Goal: Information Seeking & Learning: Learn about a topic

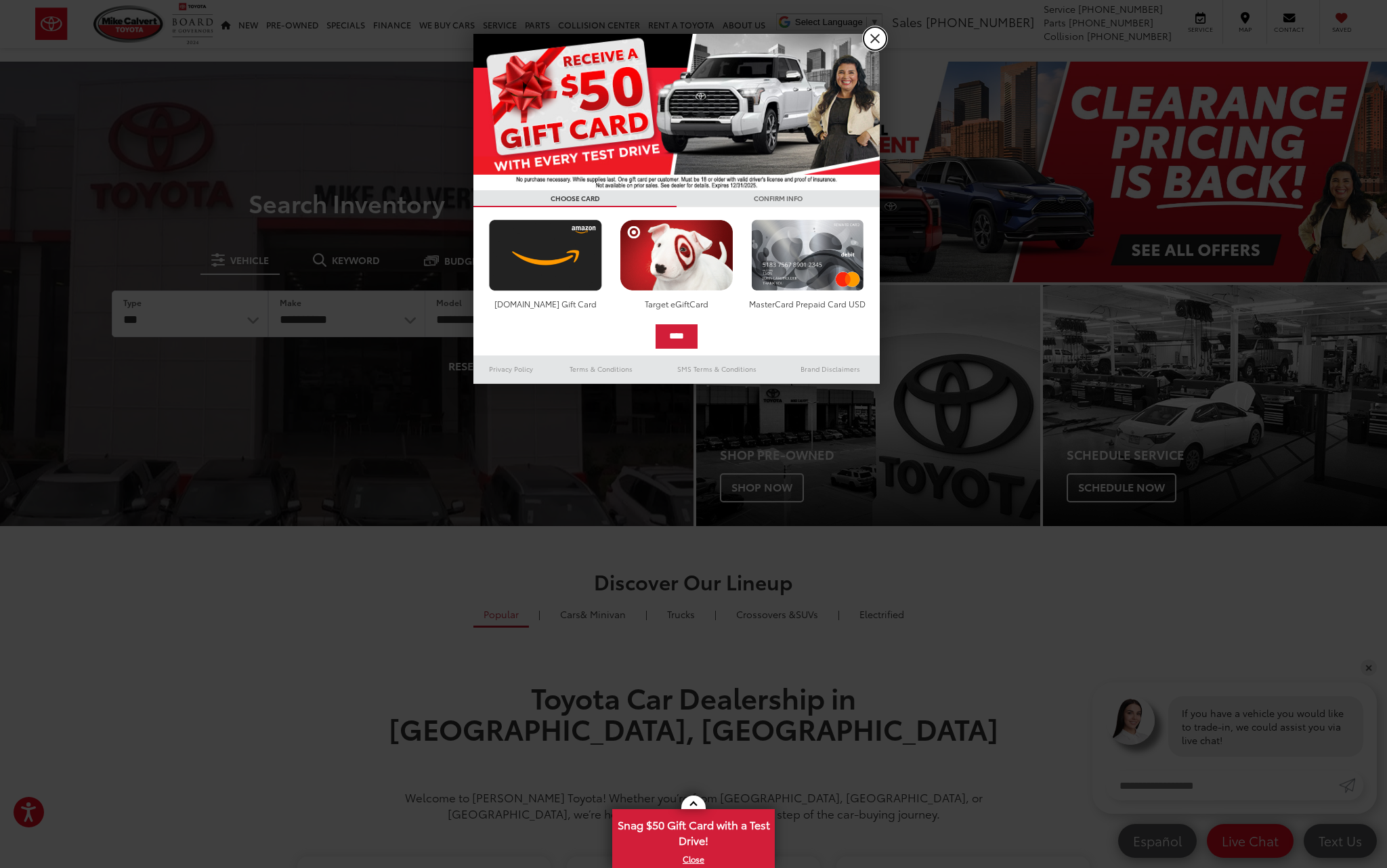
click at [878, 39] on link "X" at bounding box center [874, 38] width 23 height 23
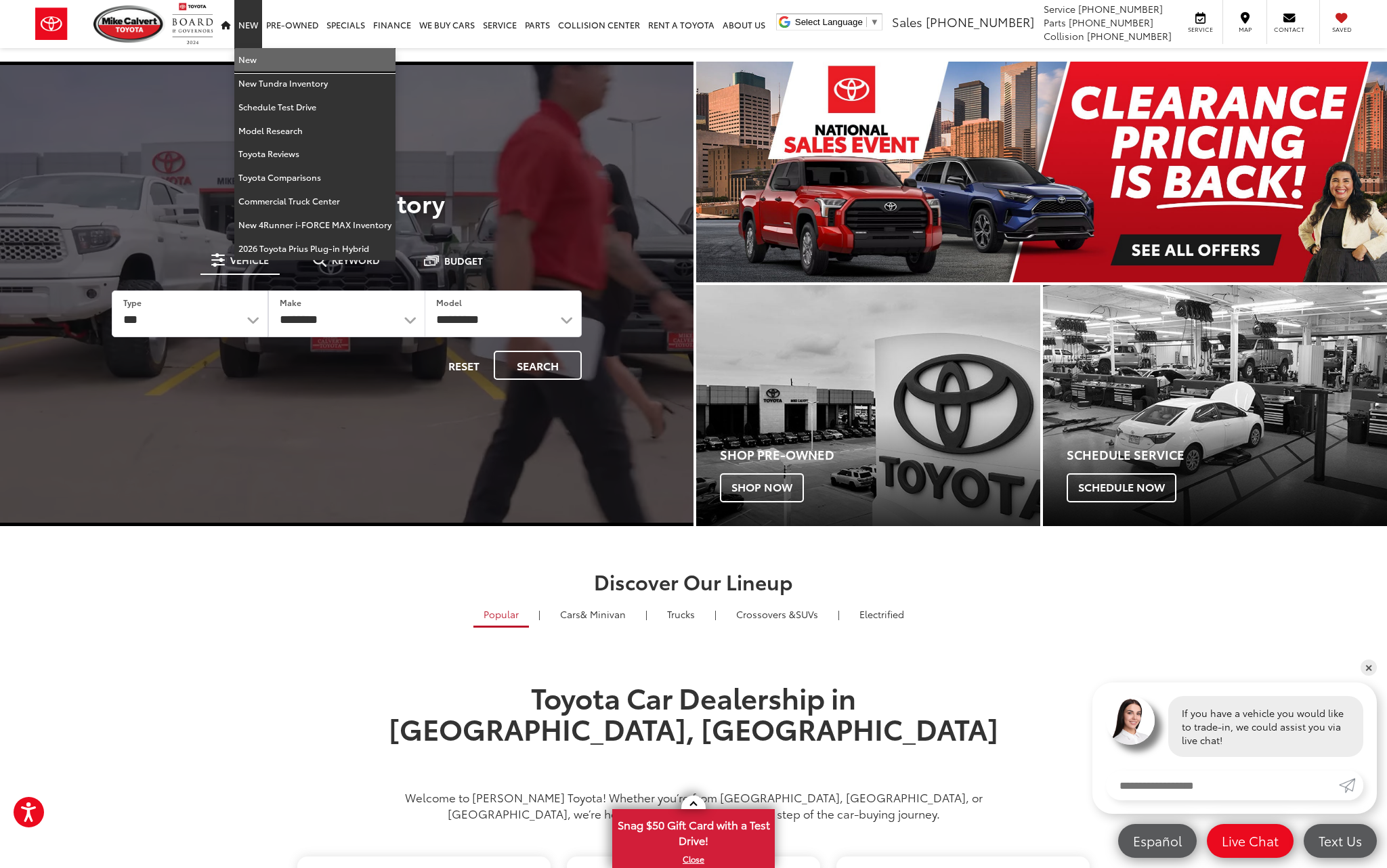
click at [269, 56] on link "New" at bounding box center [315, 60] width 161 height 24
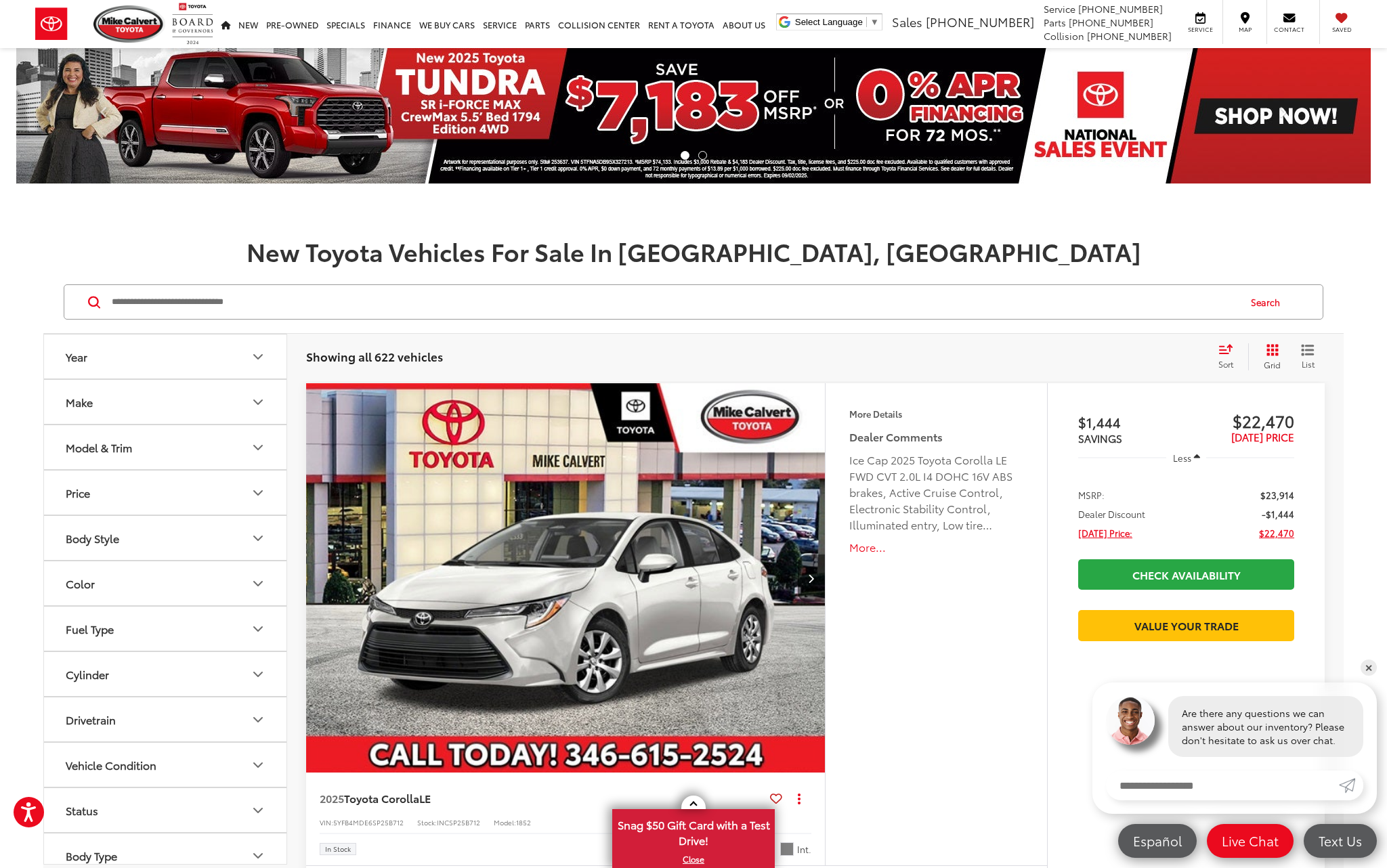
click at [1279, 355] on button "Grid" at bounding box center [1269, 356] width 43 height 27
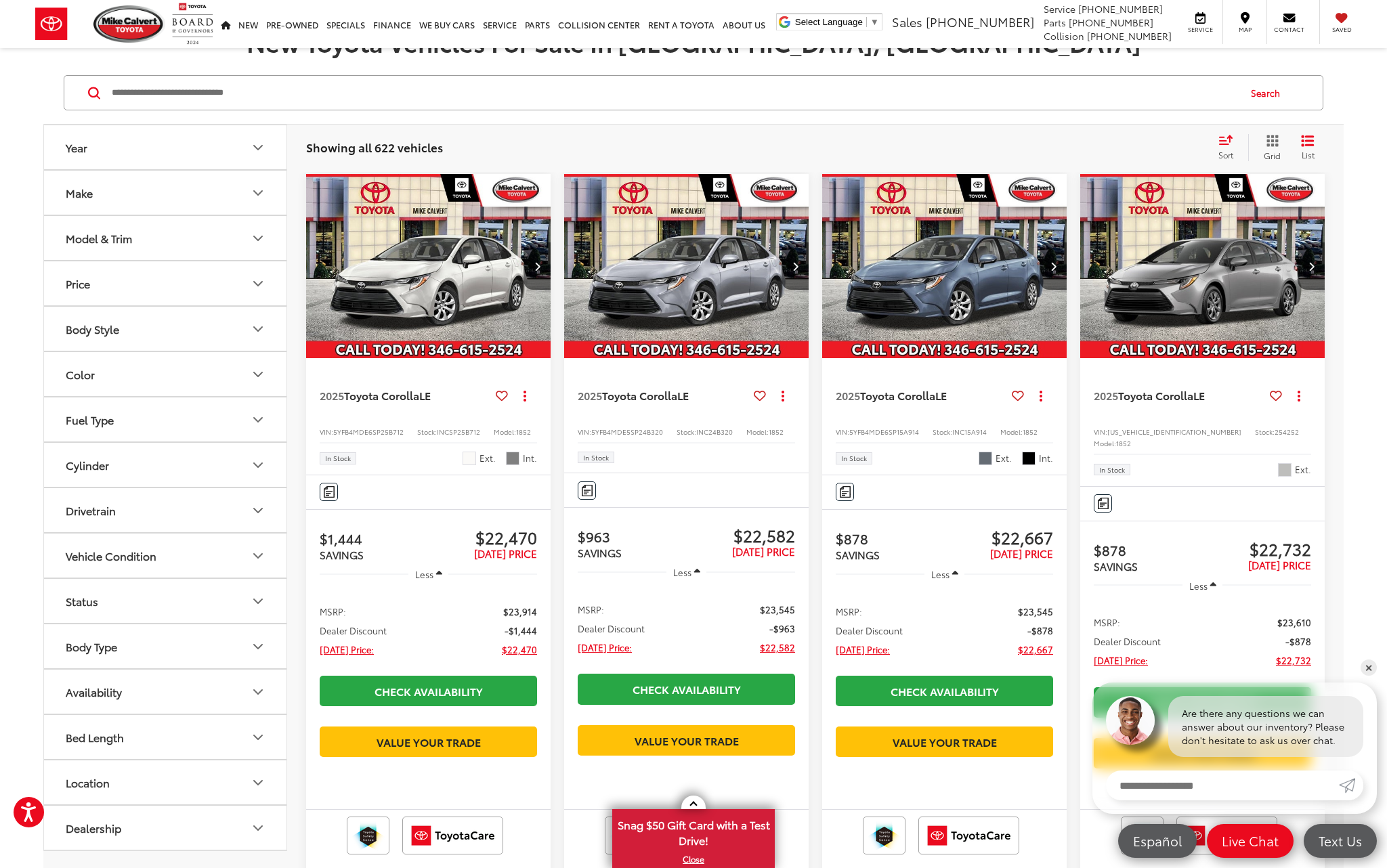
scroll to position [200, 0]
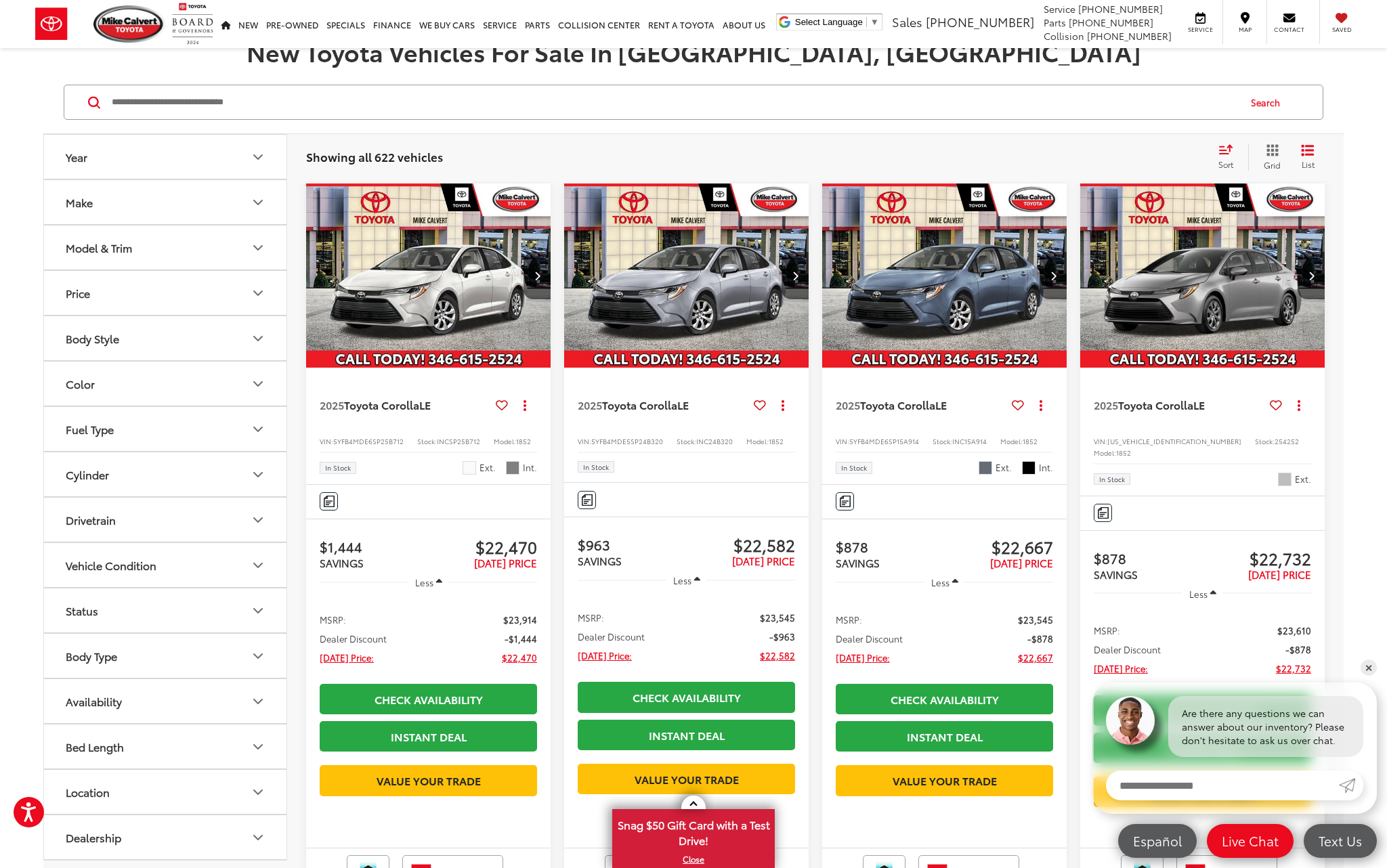
click at [938, 325] on img "2025 Toyota Corolla LE 0" at bounding box center [944, 276] width 246 height 185
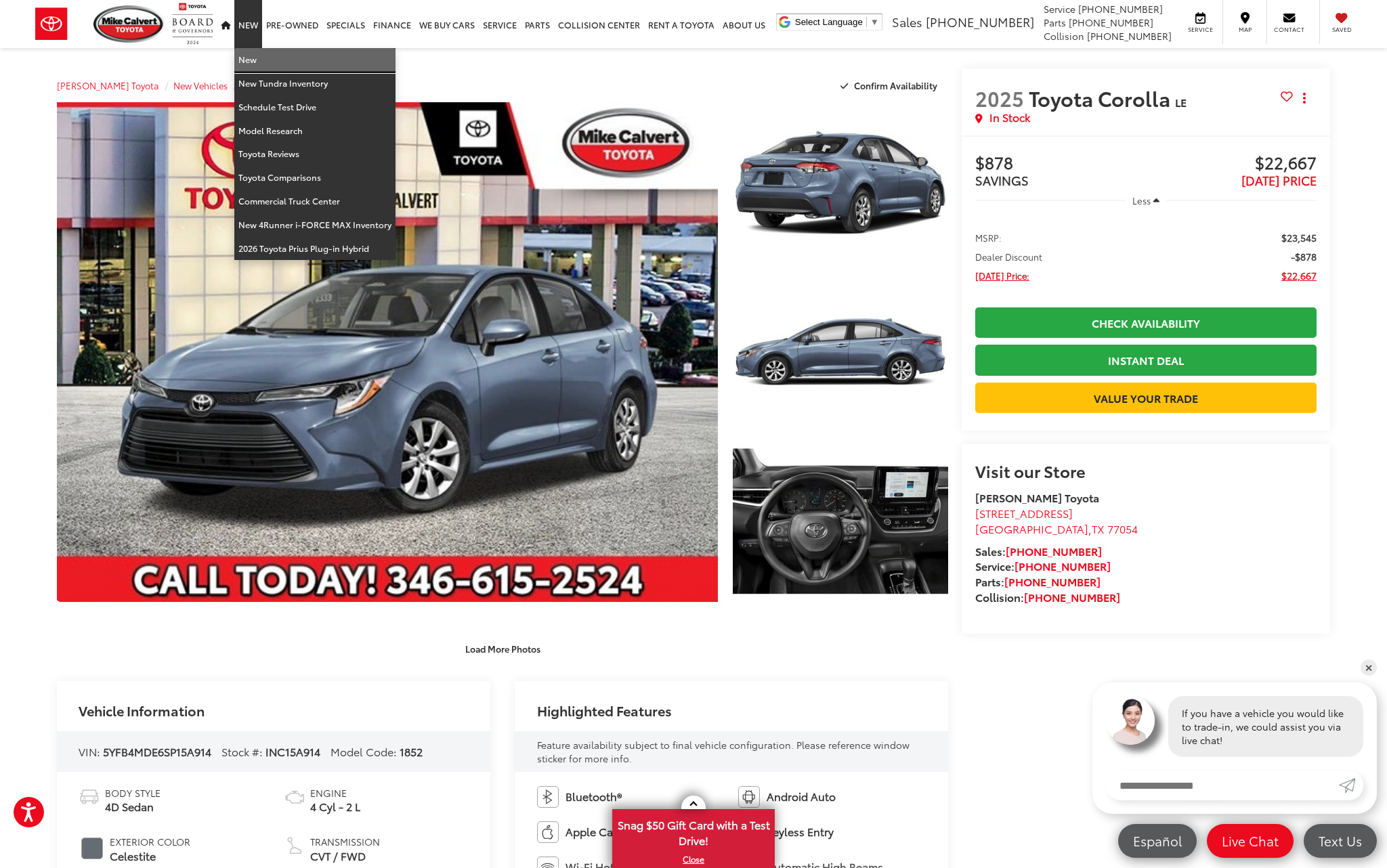
click at [249, 54] on link "New" at bounding box center [315, 60] width 161 height 24
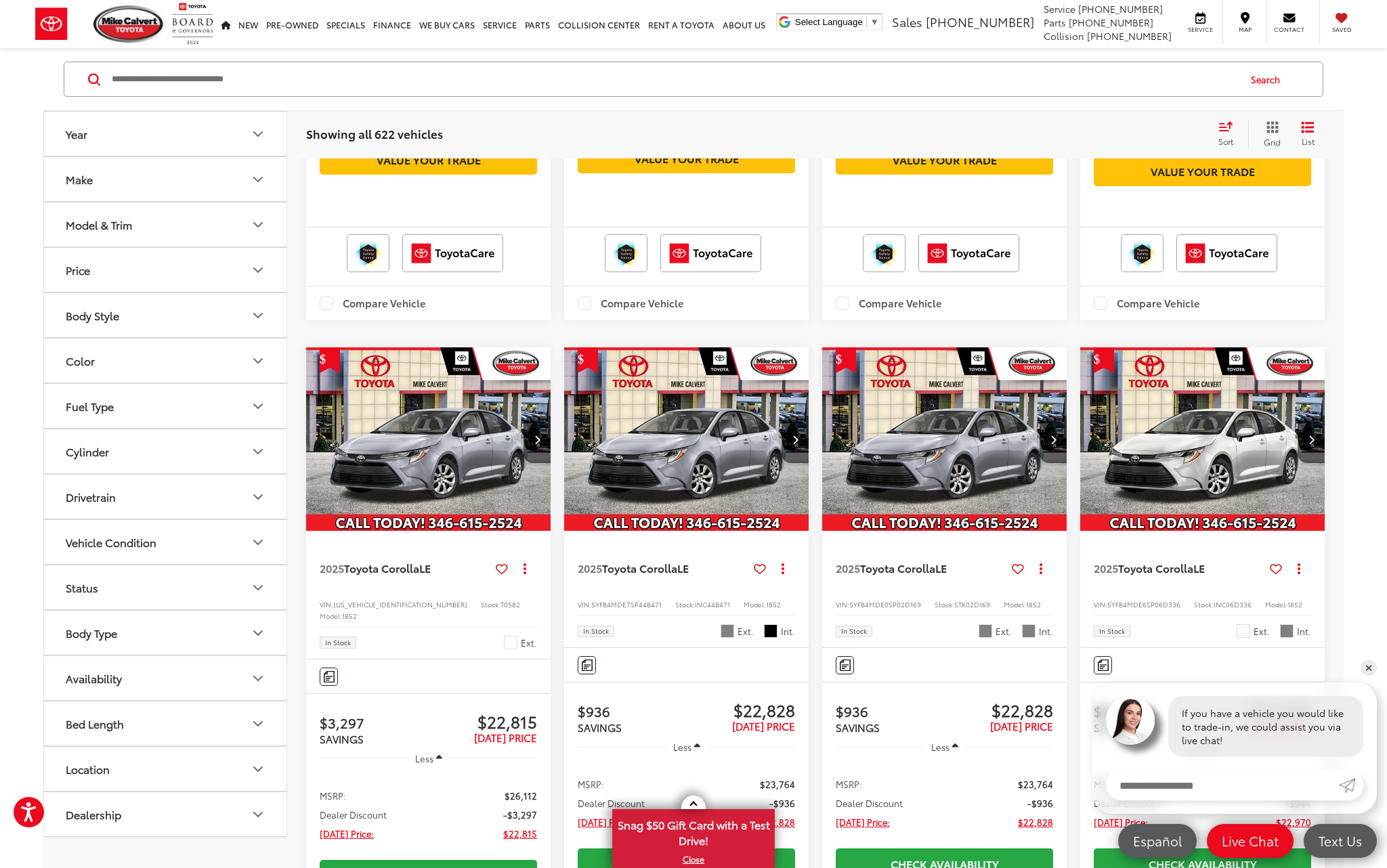
scroll to position [790, 0]
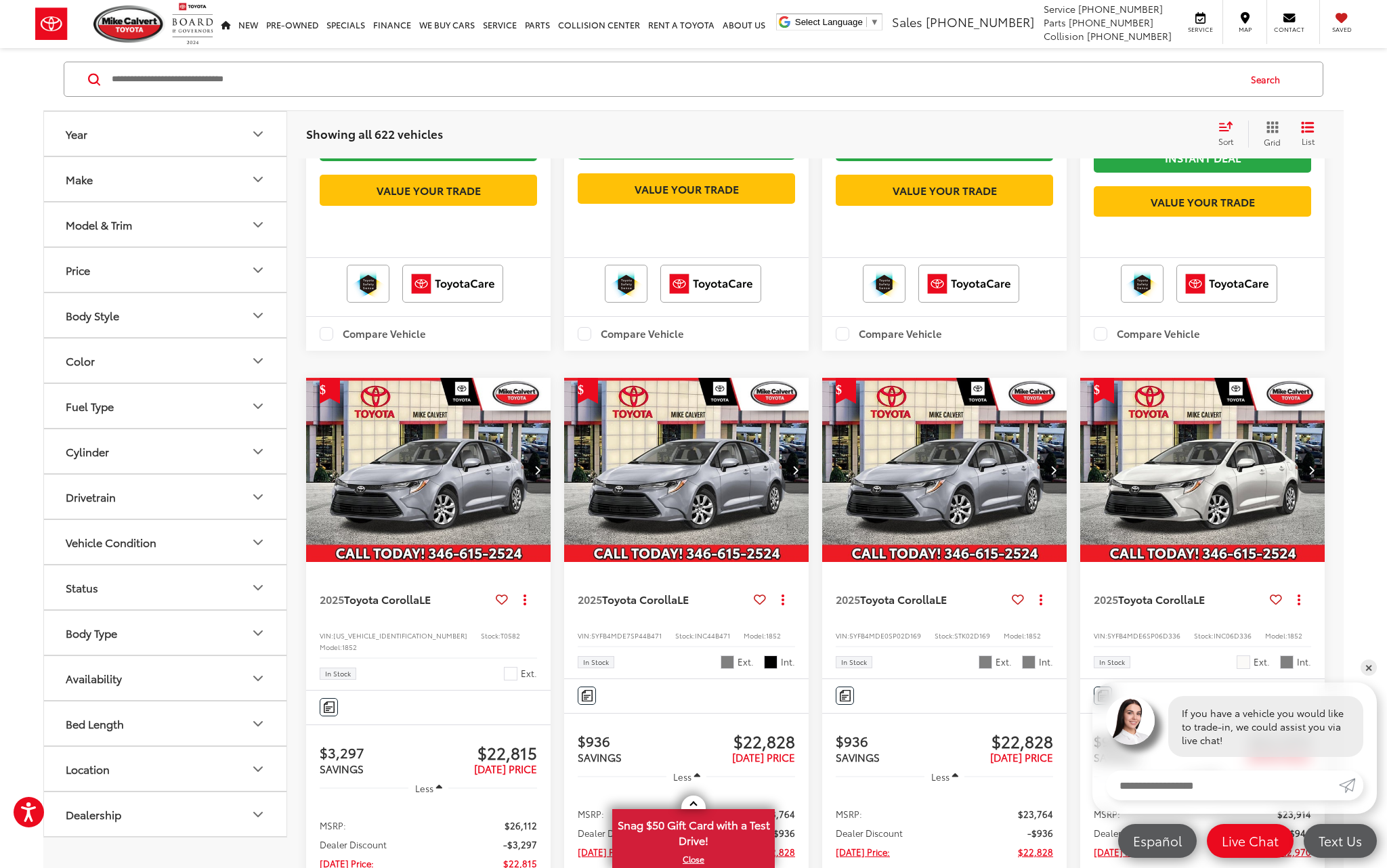
click at [915, 499] on img "2025 Toyota Corolla LE 0" at bounding box center [944, 470] width 246 height 185
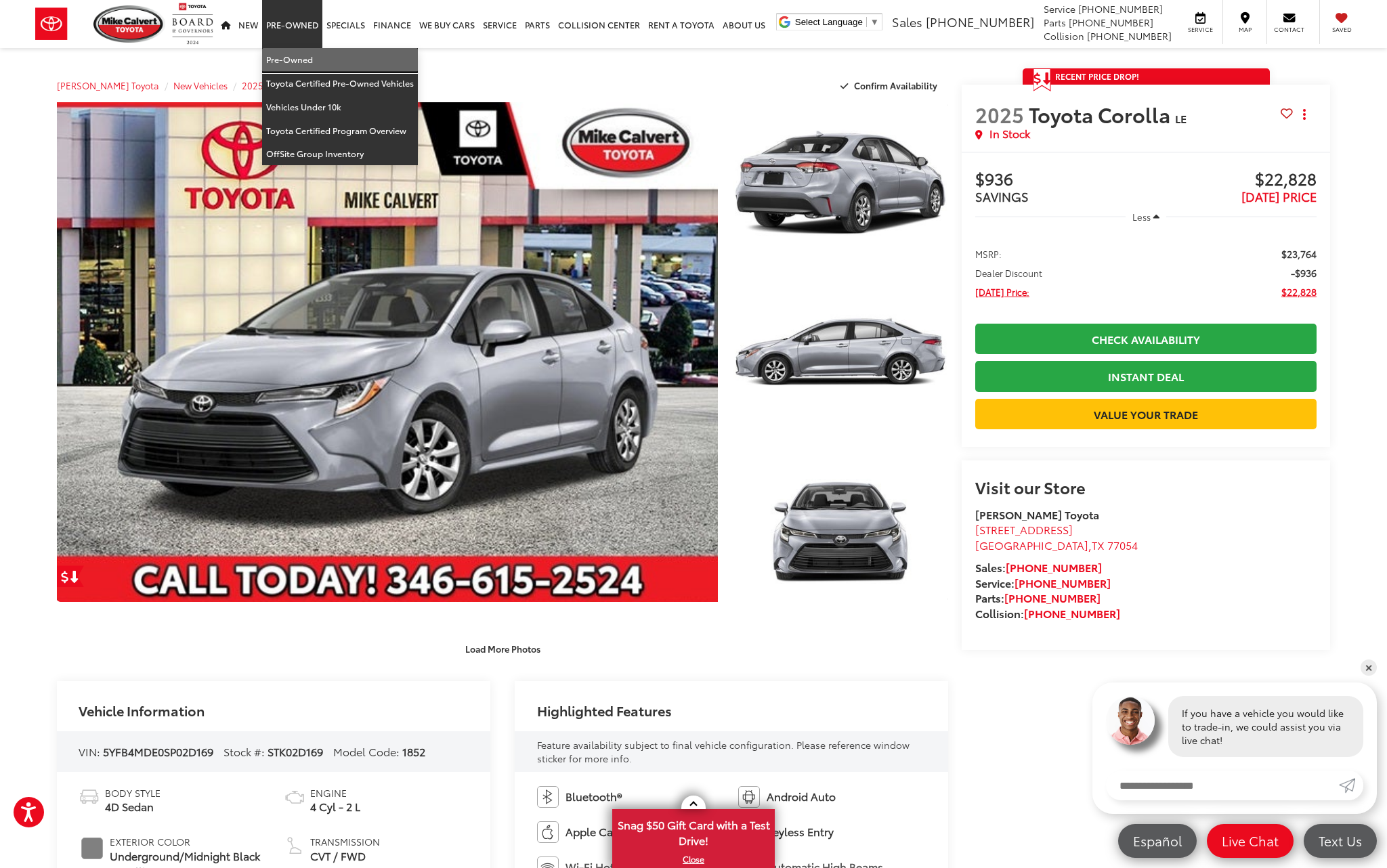
click at [317, 61] on link "Pre-Owned" at bounding box center [340, 60] width 156 height 24
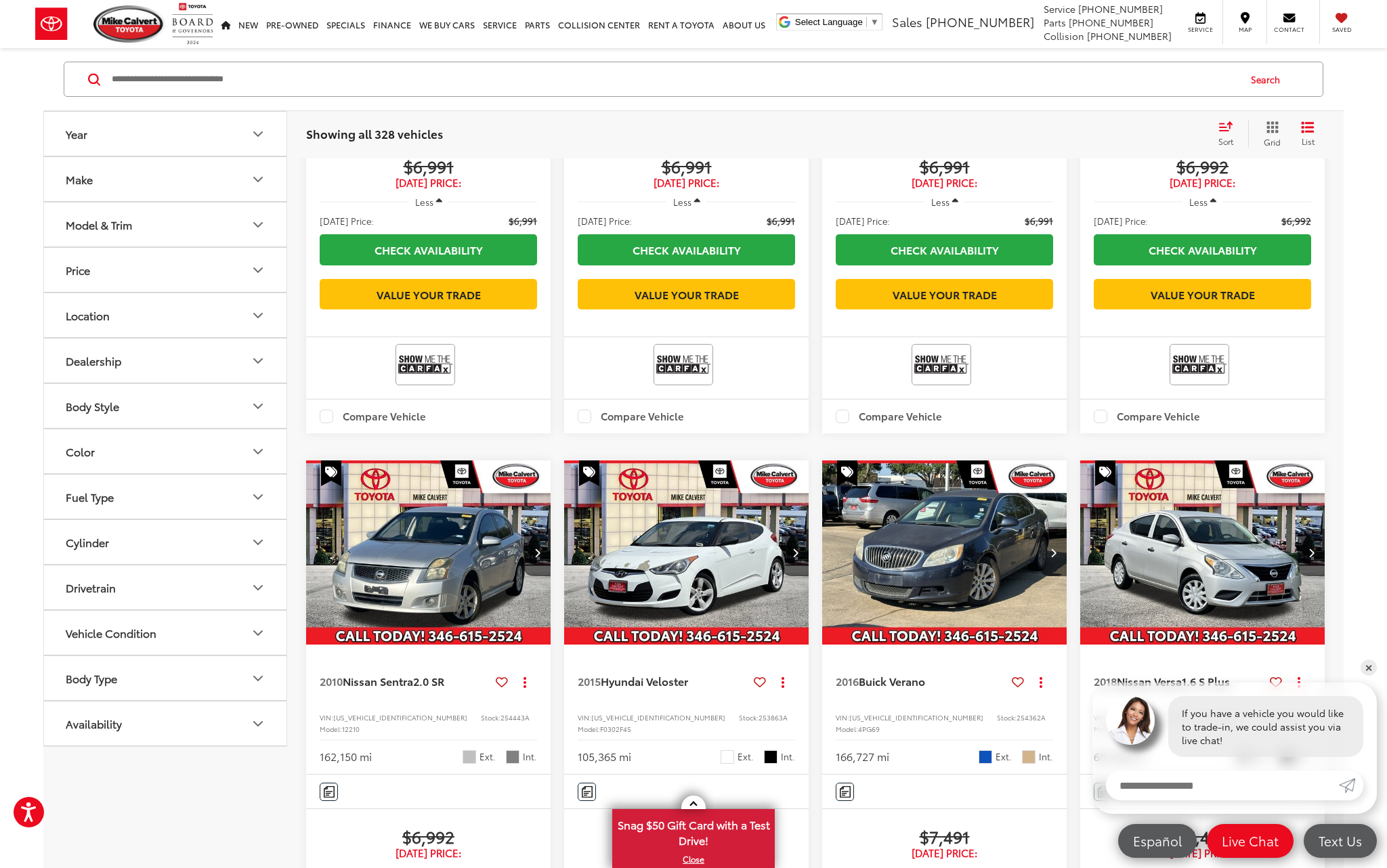
scroll to position [527, 0]
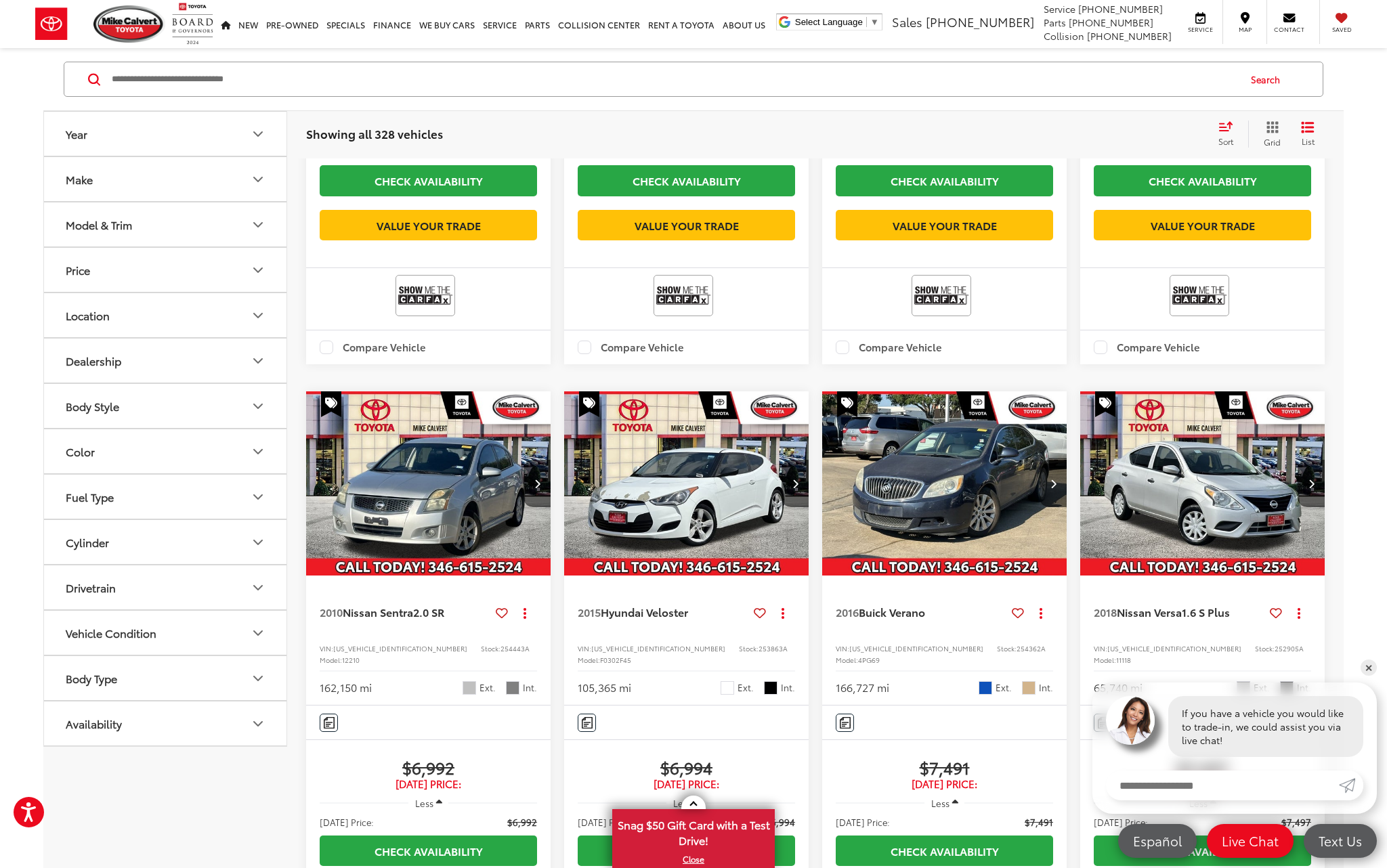
click at [1126, 529] on img "2018 Nissan Versa 1.6 S Plus 0" at bounding box center [1202, 484] width 246 height 185
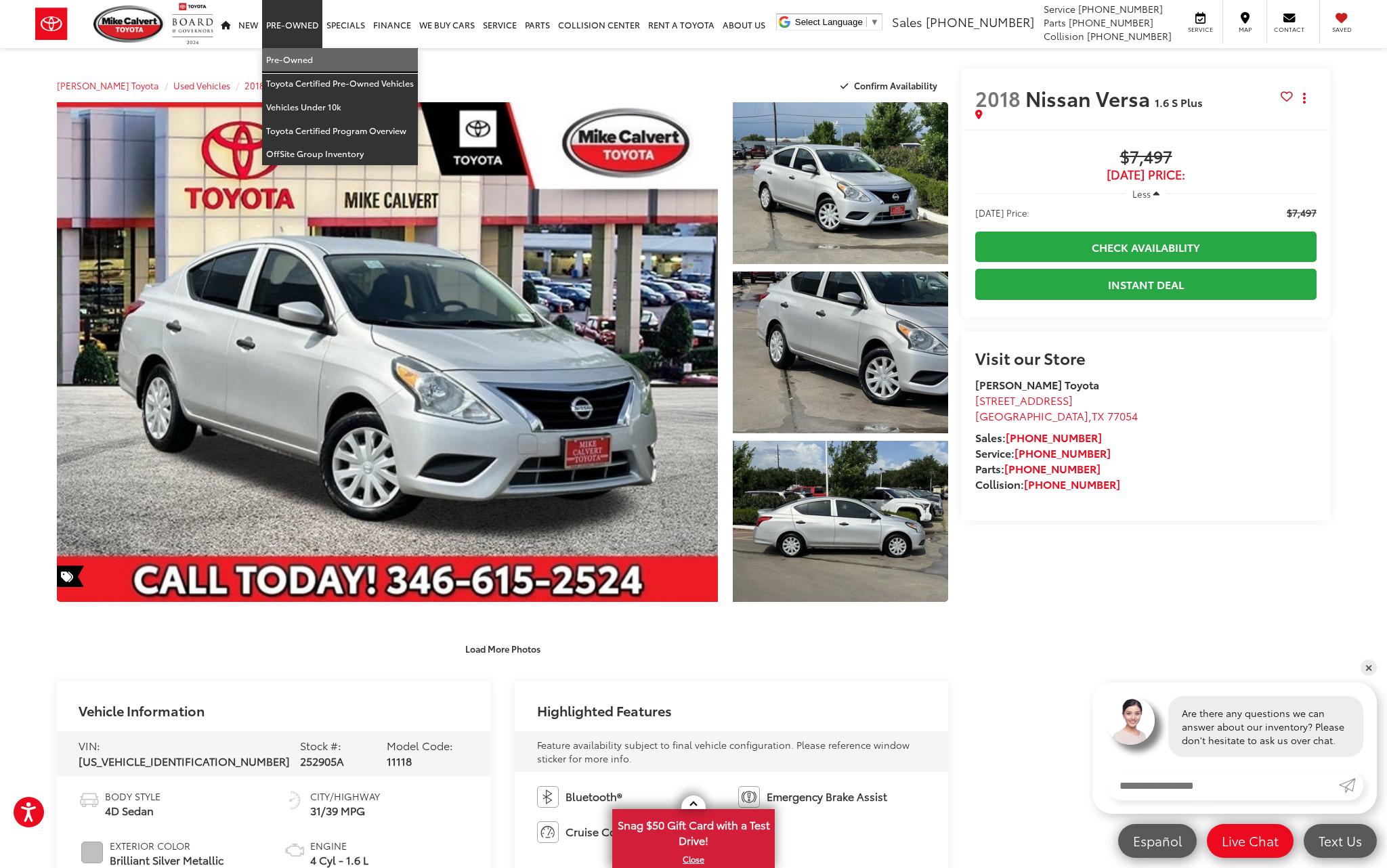
click at [297, 53] on link "Pre-Owned" at bounding box center [340, 60] width 156 height 24
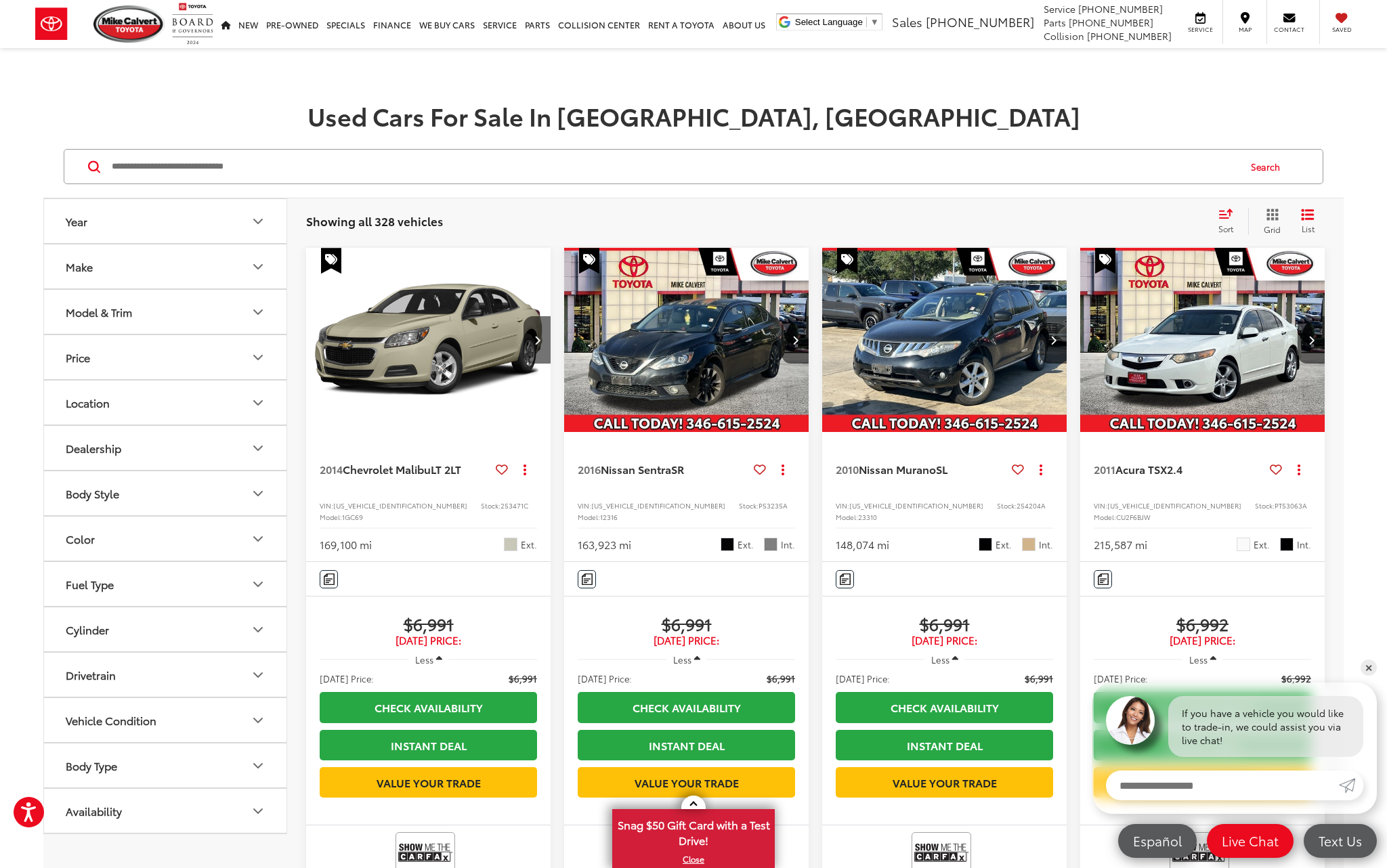
click at [464, 321] on img "2014 Chevrolet Malibu LT 2LT 0" at bounding box center [428, 340] width 246 height 185
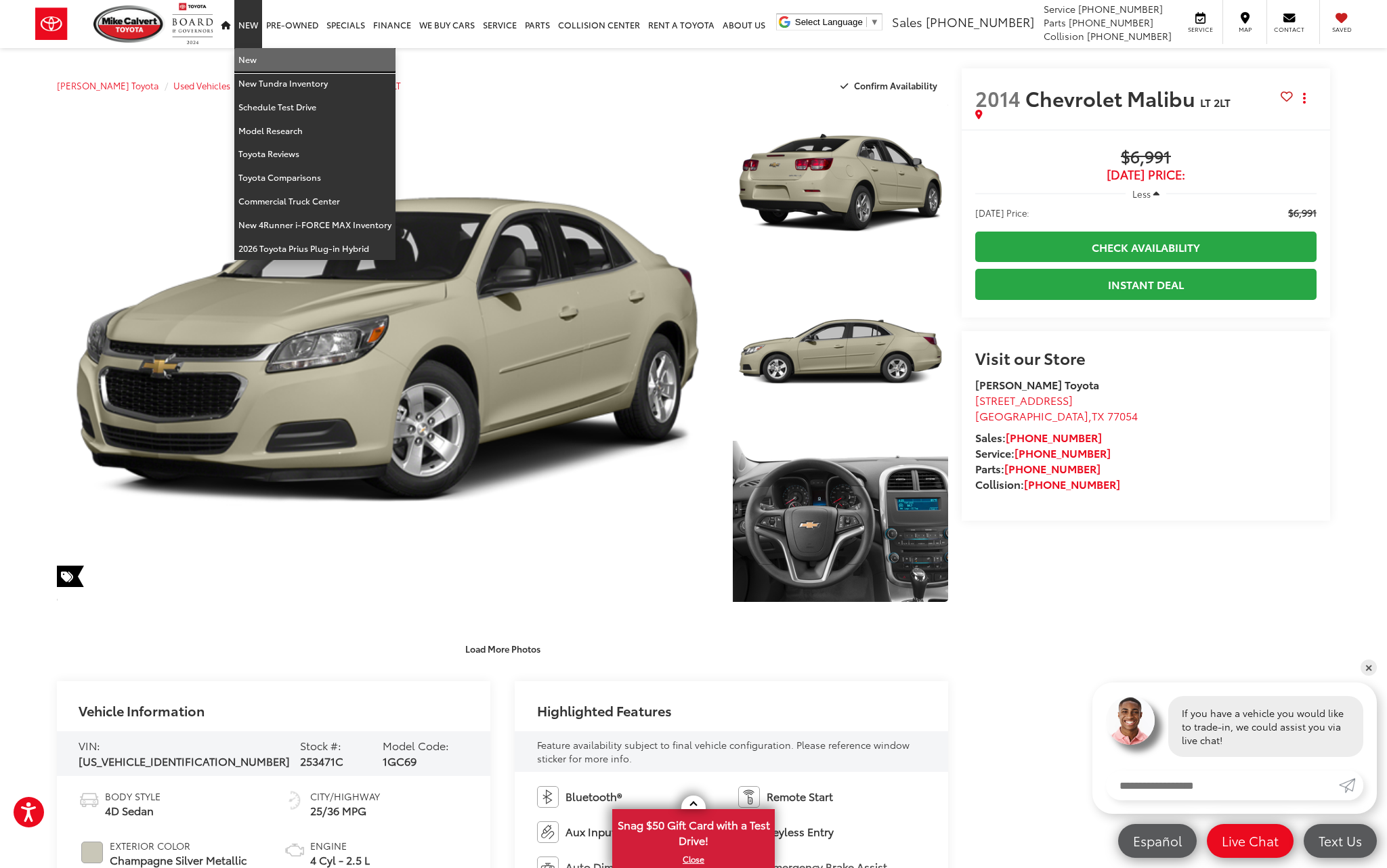
click at [251, 58] on link "New" at bounding box center [315, 60] width 161 height 24
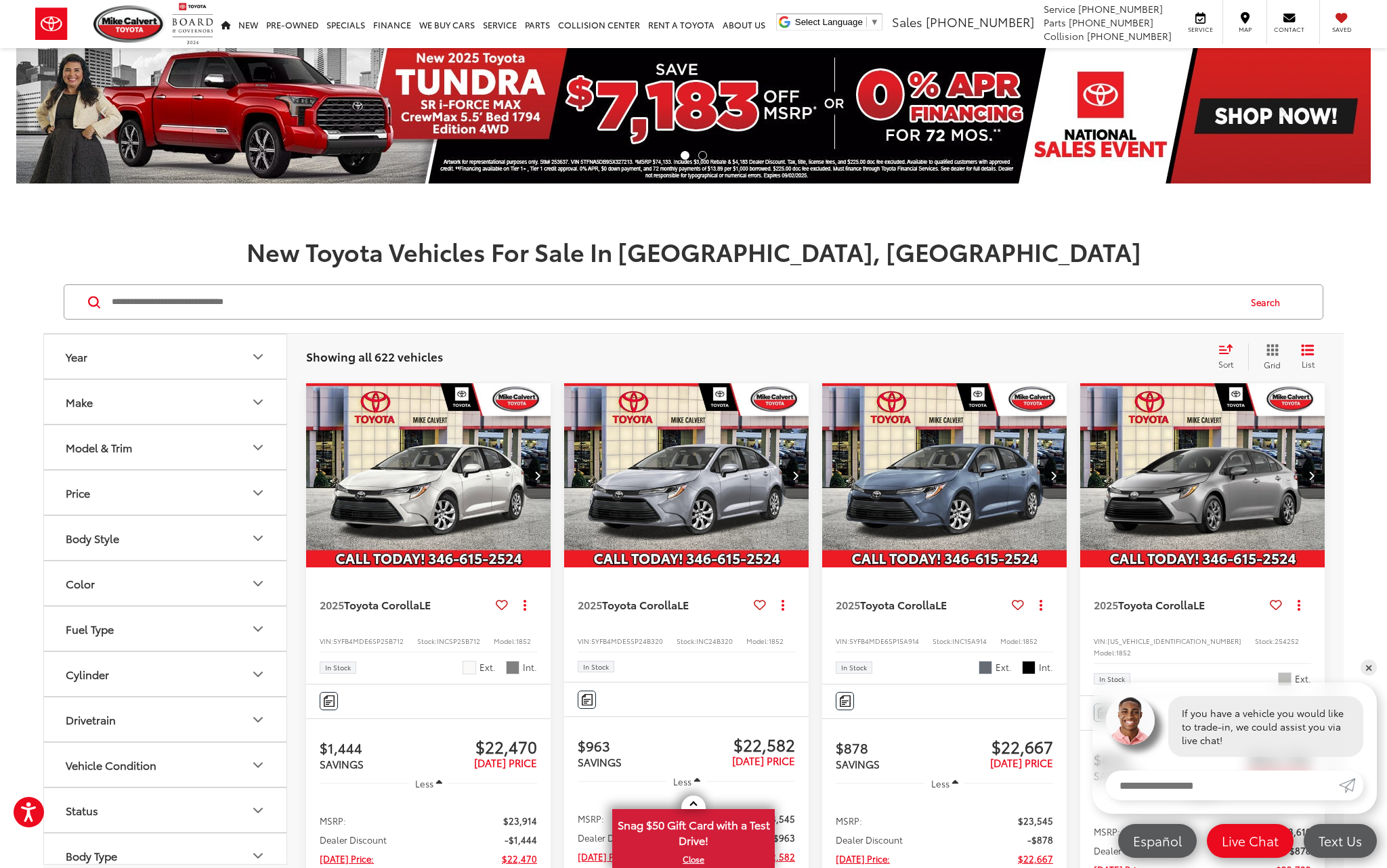
click at [1182, 425] on img "2025 Toyota Corolla LE 0" at bounding box center [1202, 476] width 246 height 185
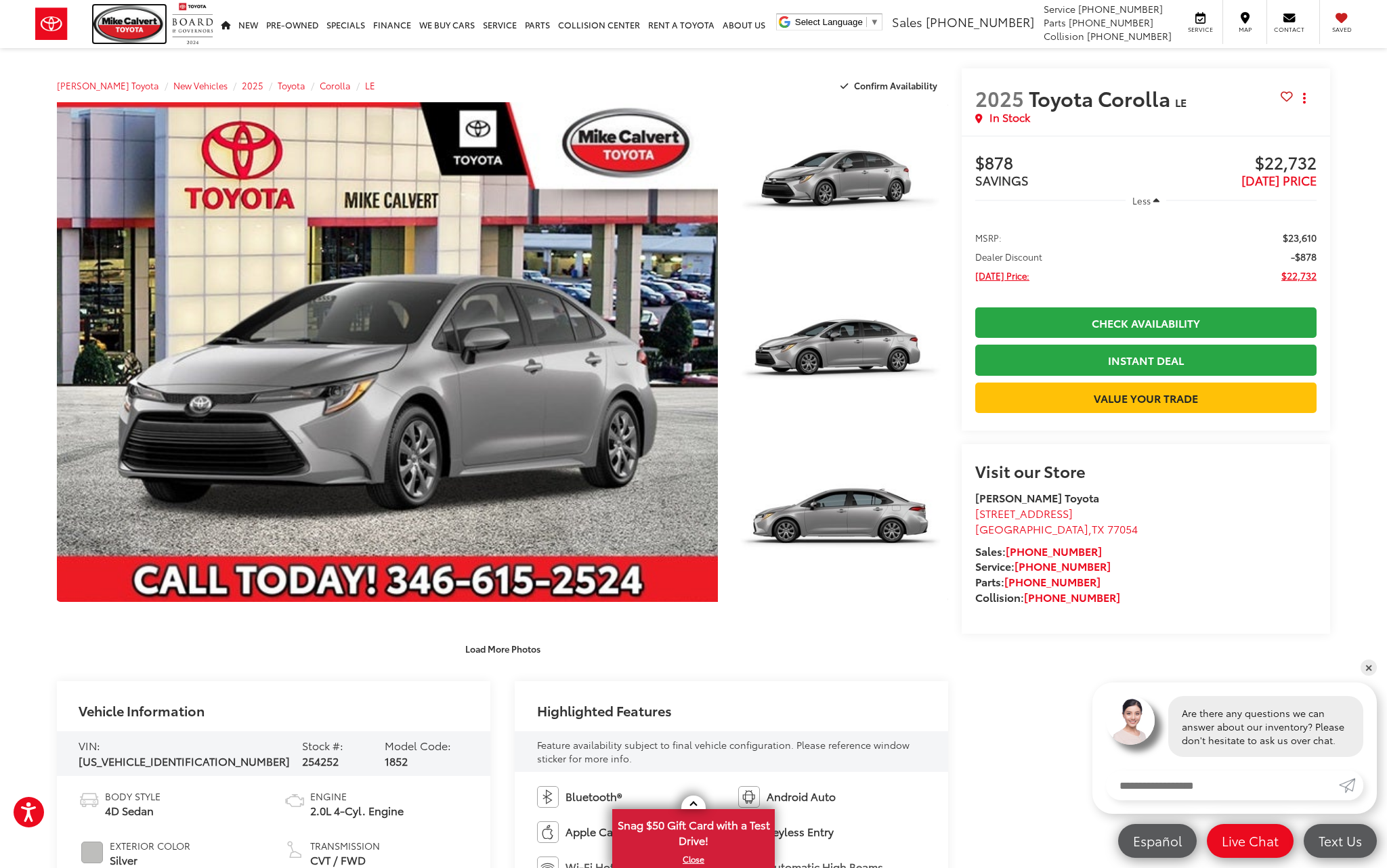
click at [120, 31] on img at bounding box center [129, 24] width 71 height 37
